Goal: Task Accomplishment & Management: Manage account settings

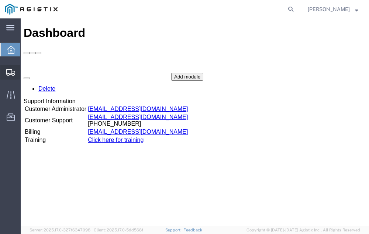
click at [0, 0] on span "Shipment Manager" at bounding box center [0, 0] width 0 height 0
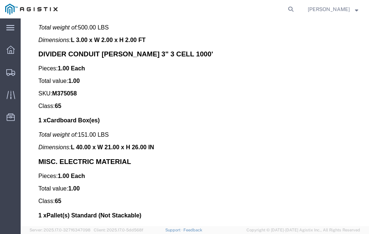
scroll to position [4336, 0]
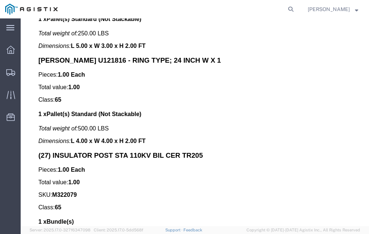
click link "Confirm"
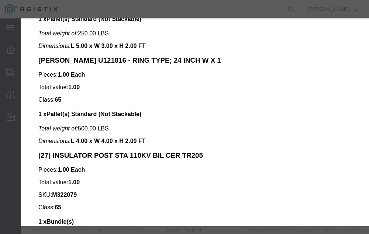
click input "checkbox"
checkbox input "true"
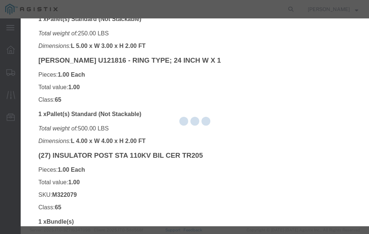
type input "Neil Coehlo"
type input "559-217-7289"
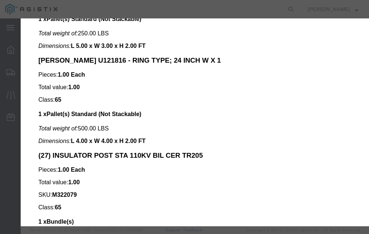
click input "text"
type input "56539466"
click button "Submit"
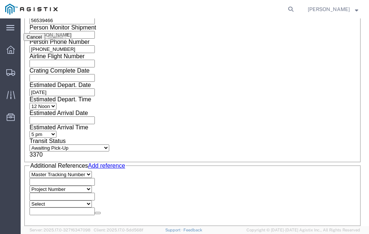
scroll to position [0, 0]
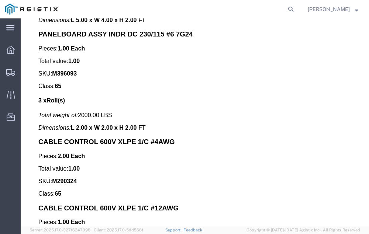
scroll to position [5801, 0]
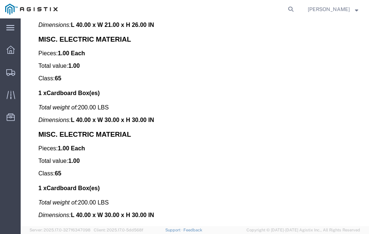
click link "Confirm"
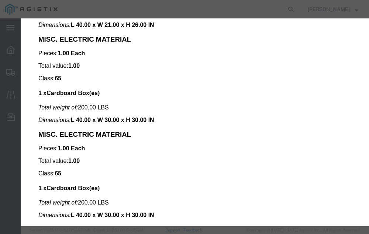
click input "checkbox"
checkbox input "true"
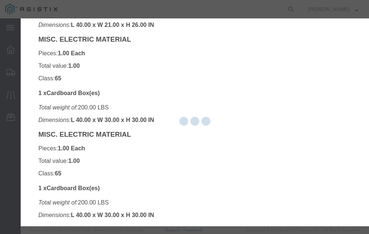
type input "Neil Coehlo"
type input "559-217-7289"
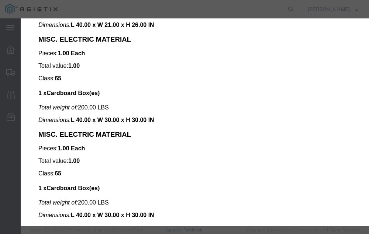
click input "text"
type input "56541507"
click button "Submit"
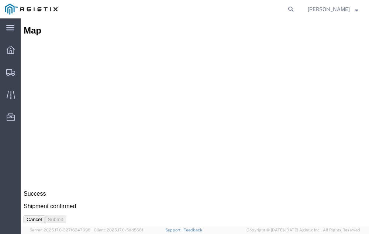
scroll to position [0, 0]
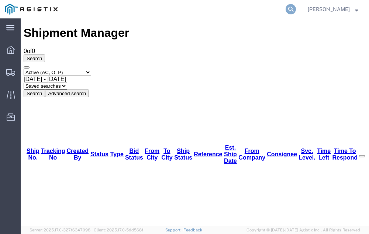
click at [296, 8] on icon at bounding box center [290, 9] width 10 height 10
type input "56510023"
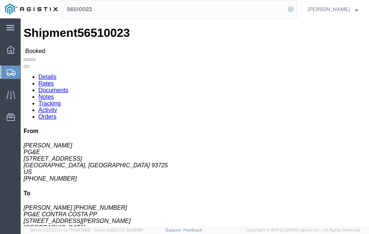
click link "Tracking"
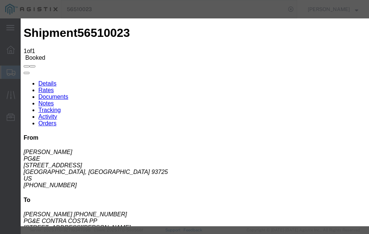
type input "08/19/2025"
type input "3:00 PM"
select select "DELIVRED"
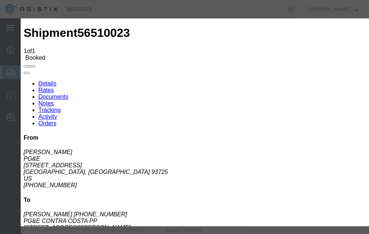
type input "08/19/2025"
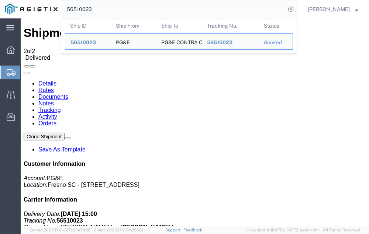
click at [109, 9] on input "56510023" at bounding box center [173, 9] width 224 height 18
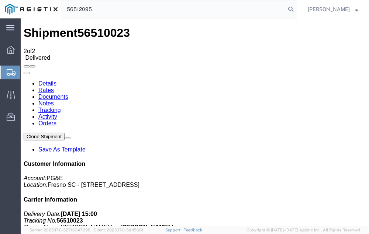
type input "56512095"
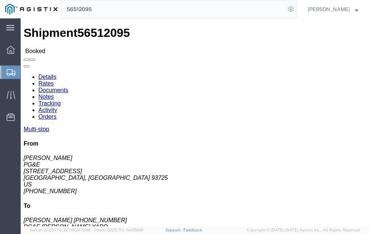
click link "Tracking"
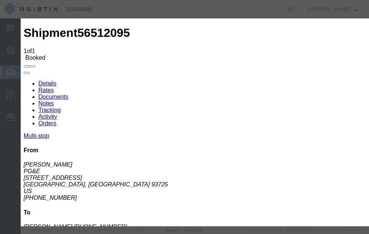
type input "08/19/2025"
type input "3:00 PM"
select select "DELIVRED"
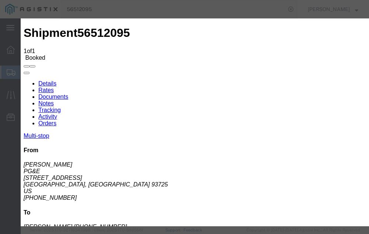
type input "08/19/2025"
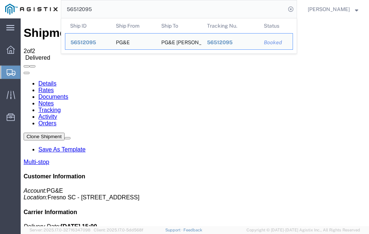
click at [109, 10] on input "56512095" at bounding box center [173, 9] width 224 height 18
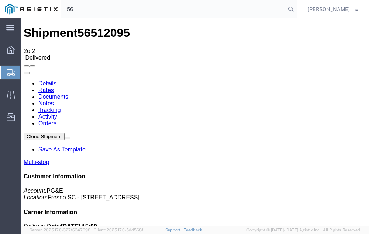
type input "5"
